Goal: Transaction & Acquisition: Purchase product/service

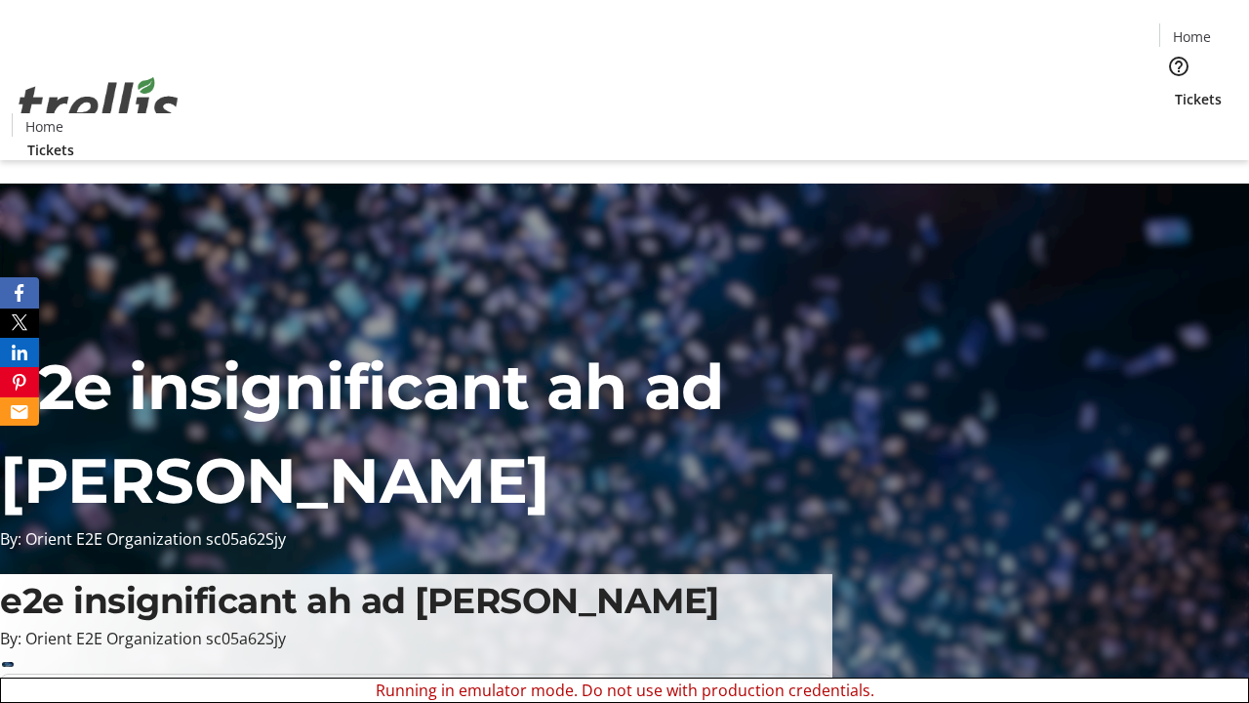
click at [1194, 29] on span "Sign Up" at bounding box center [1201, 27] width 57 height 23
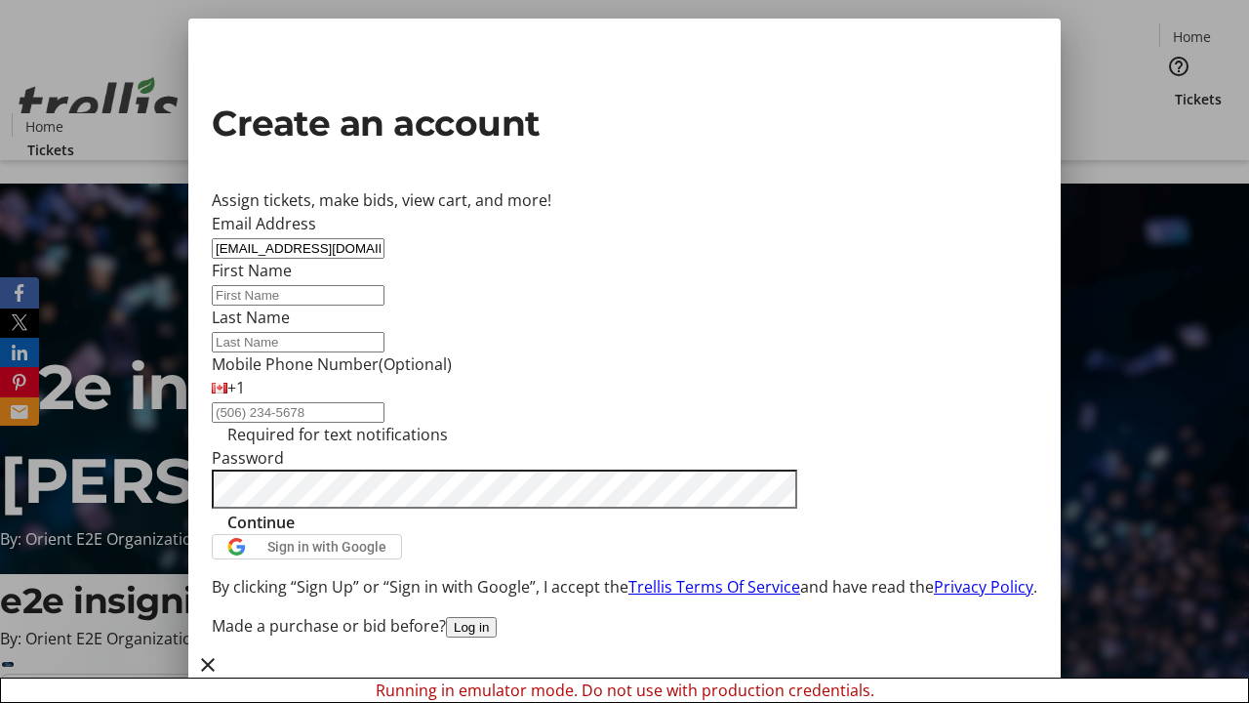
type input "[EMAIL_ADDRESS][DOMAIN_NAME]"
type input "[PERSON_NAME]"
click at [295, 534] on span "Continue" at bounding box center [260, 521] width 67 height 23
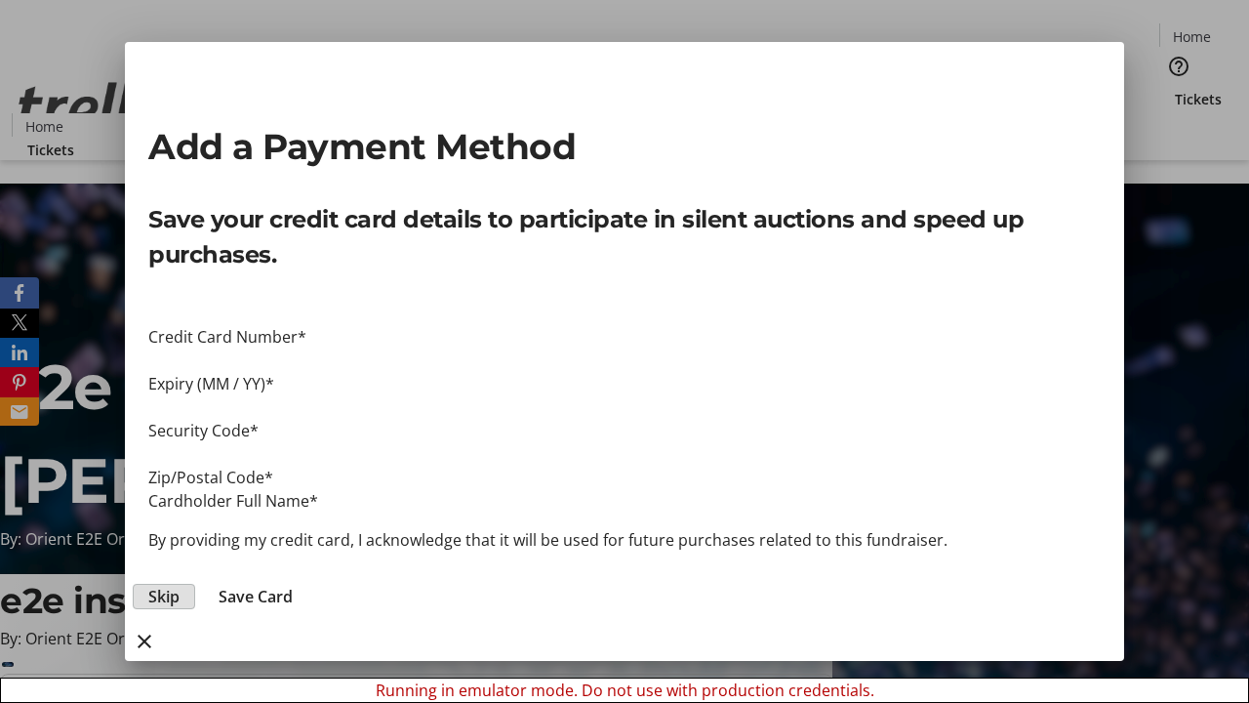
click at [180, 585] on span "Skip" at bounding box center [163, 596] width 31 height 23
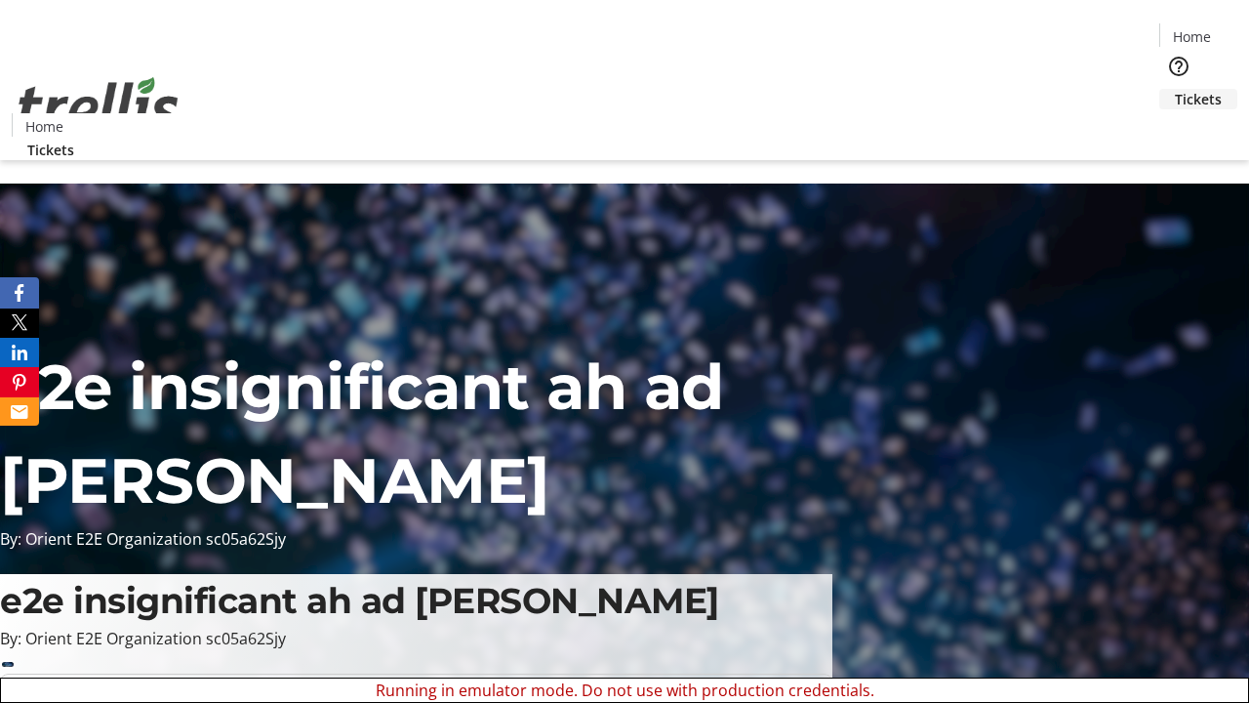
click at [1175, 89] on span "Tickets" at bounding box center [1198, 99] width 47 height 20
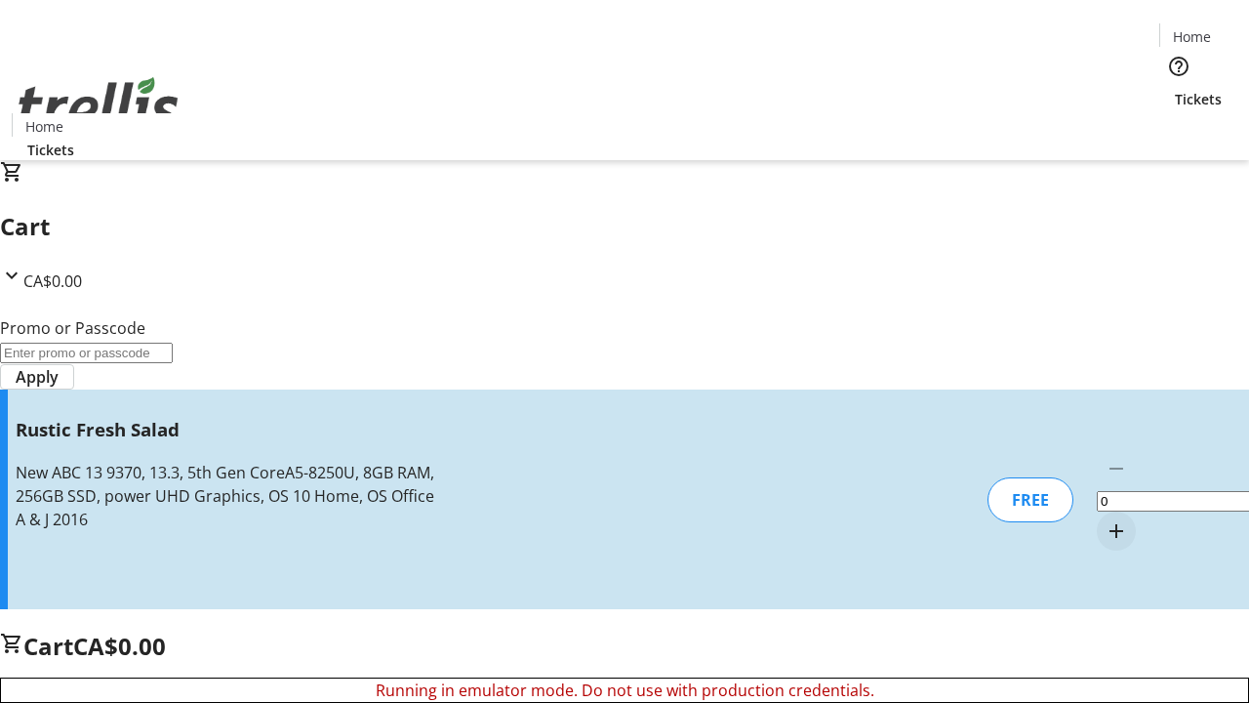
click at [1105, 519] on mat-icon "Increment by one" at bounding box center [1116, 530] width 23 height 23
type input "1"
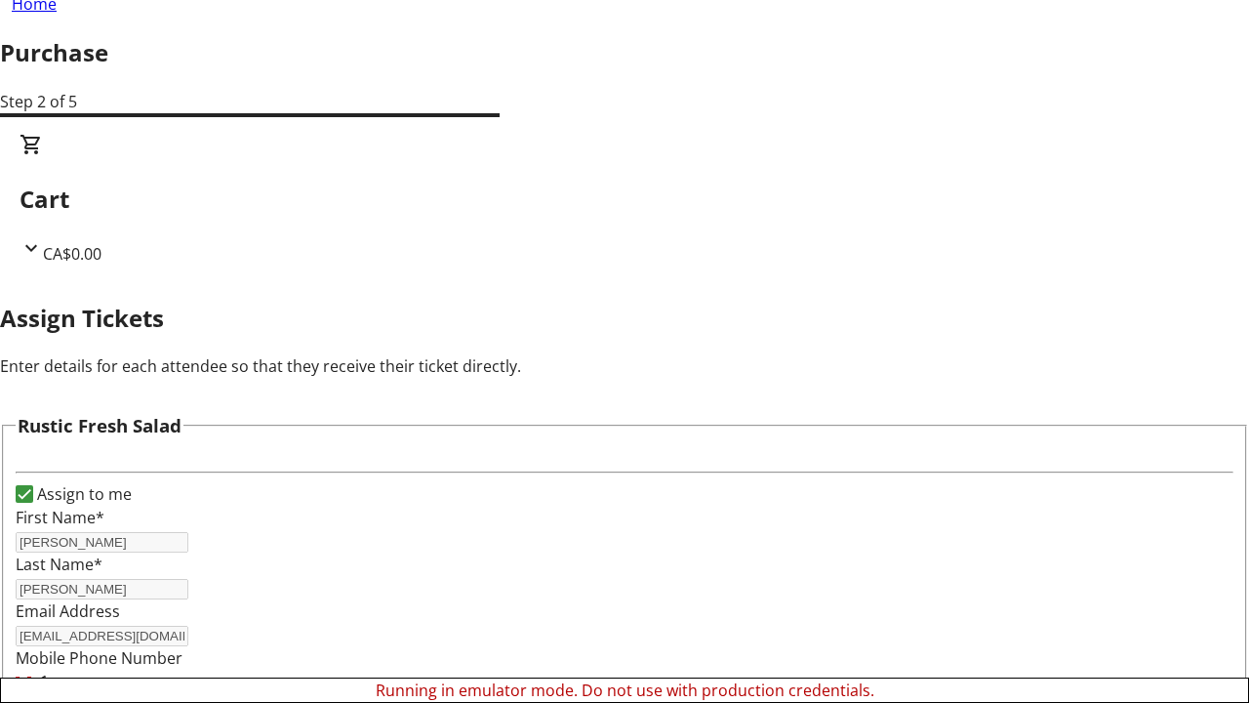
scroll to position [118, 0]
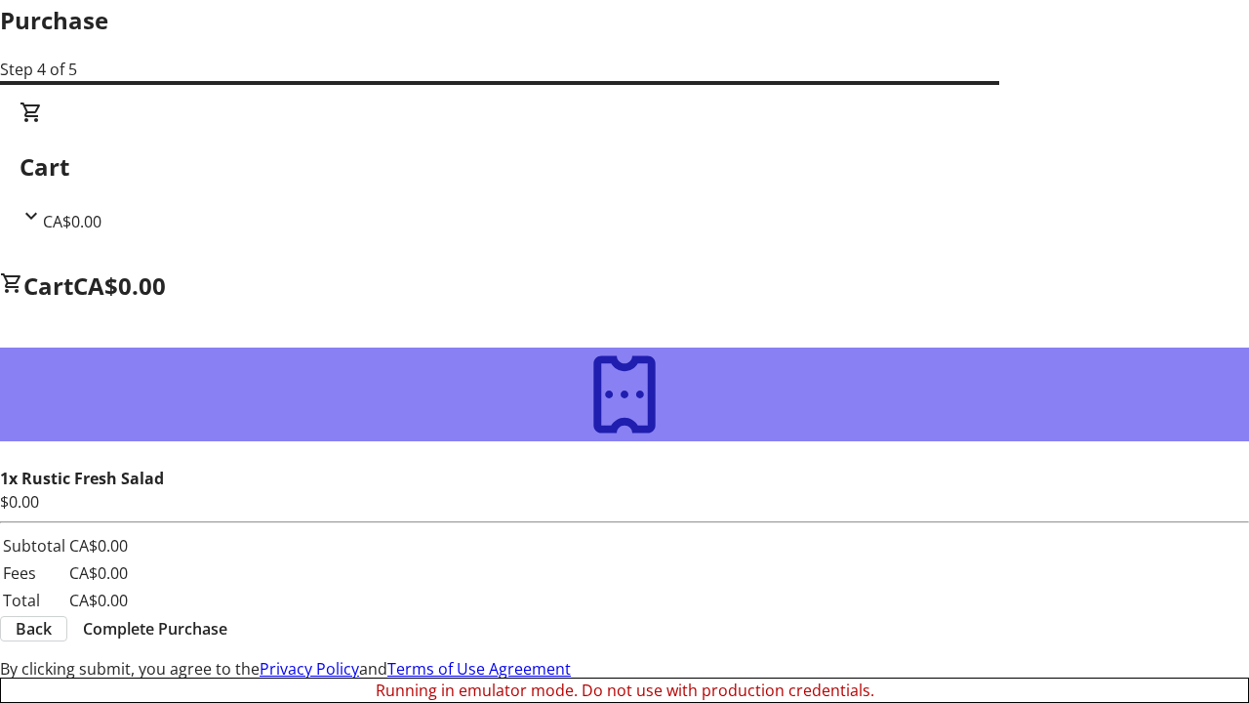
scroll to position [0, 0]
